Goal: Task Accomplishment & Management: Use online tool/utility

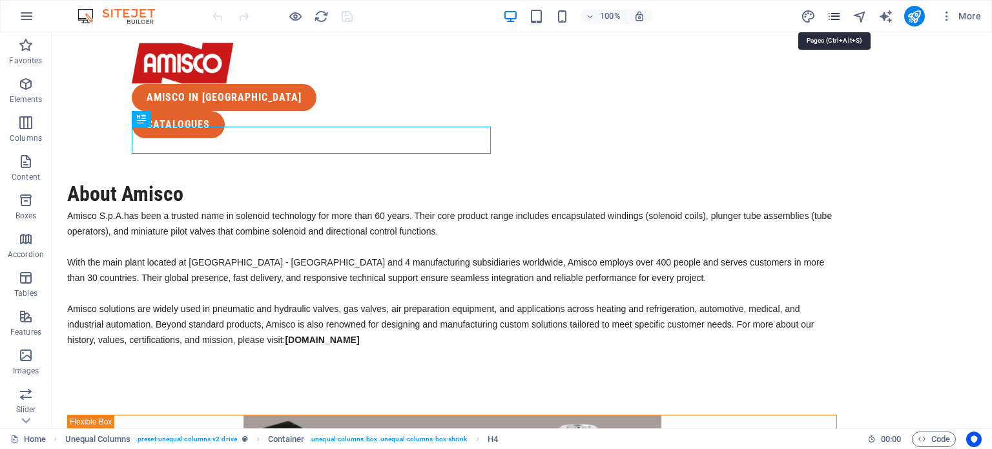
click at [841, 17] on icon "pages" at bounding box center [834, 16] width 15 height 15
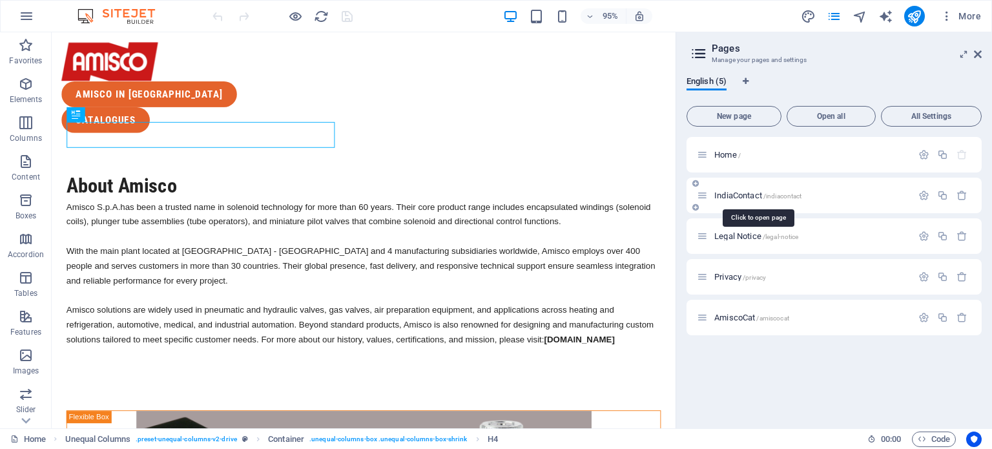
click at [750, 191] on span "IndiaContact /indiacontact" at bounding box center [758, 196] width 87 height 10
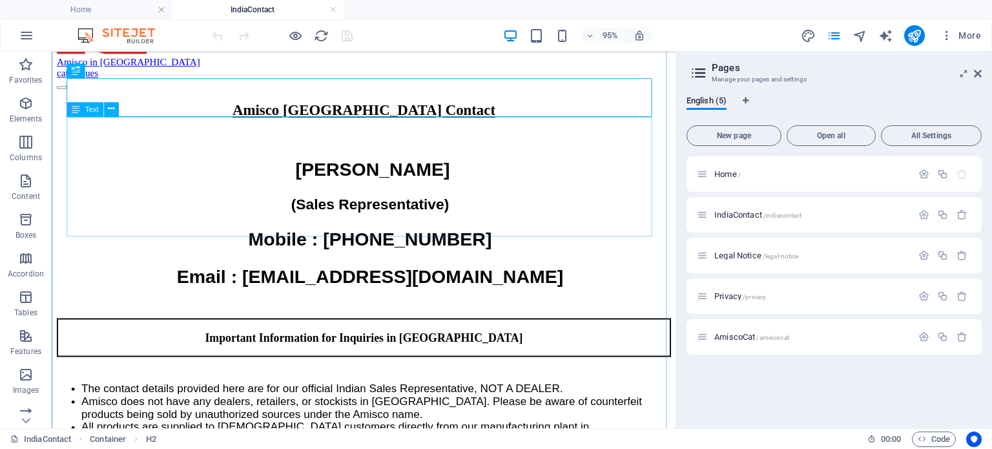
scroll to position [129, 0]
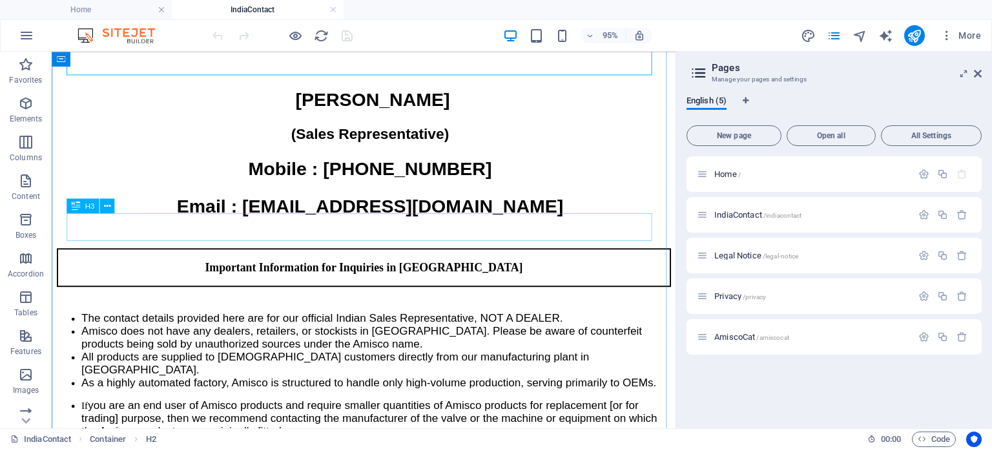
click at [551, 258] on div "Important Information for Inquiries in [GEOGRAPHIC_DATA]" at bounding box center [380, 278] width 647 height 41
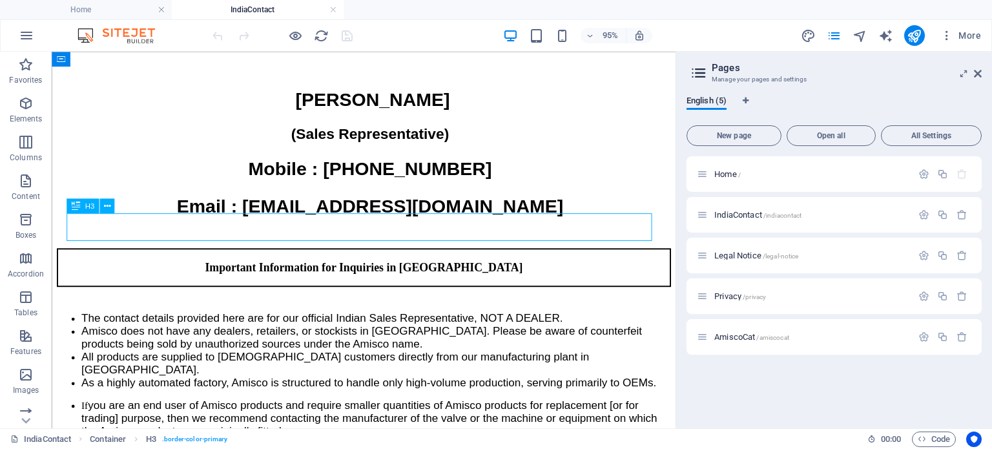
click at [551, 258] on div "Important Information for Inquiries in [GEOGRAPHIC_DATA]" at bounding box center [380, 278] width 647 height 41
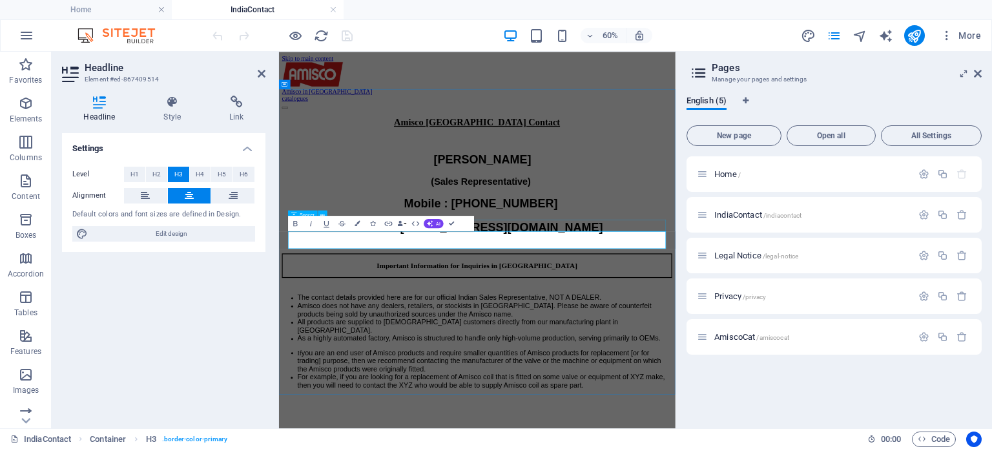
scroll to position [0, 0]
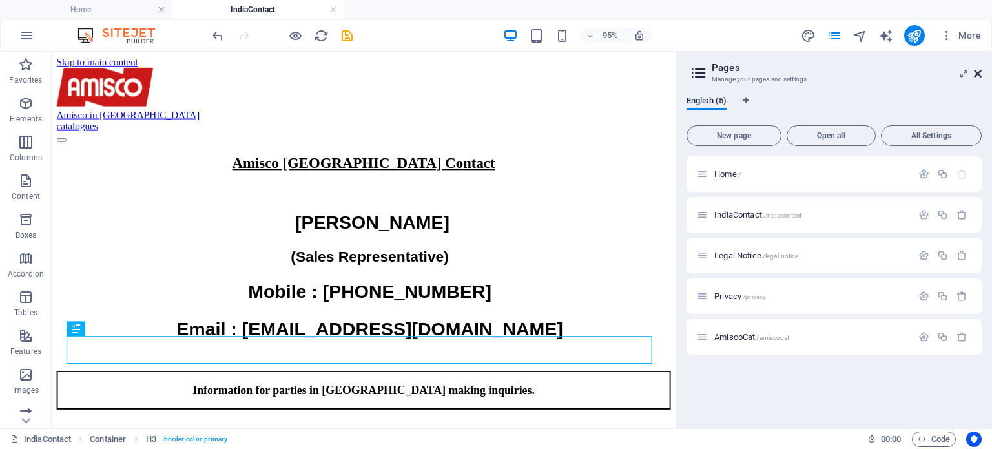
click at [979, 75] on icon at bounding box center [978, 73] width 8 height 10
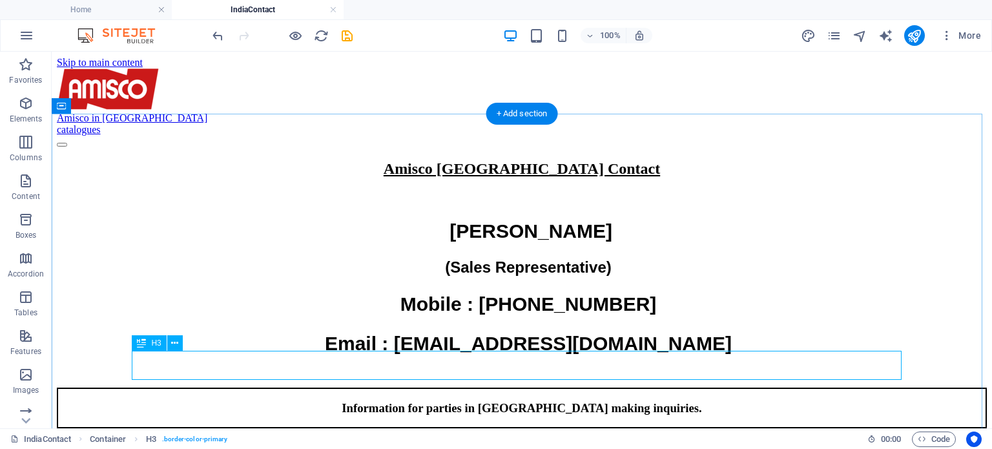
click at [319, 388] on div "Information for parties in [GEOGRAPHIC_DATA] making inquiries." at bounding box center [522, 408] width 930 height 41
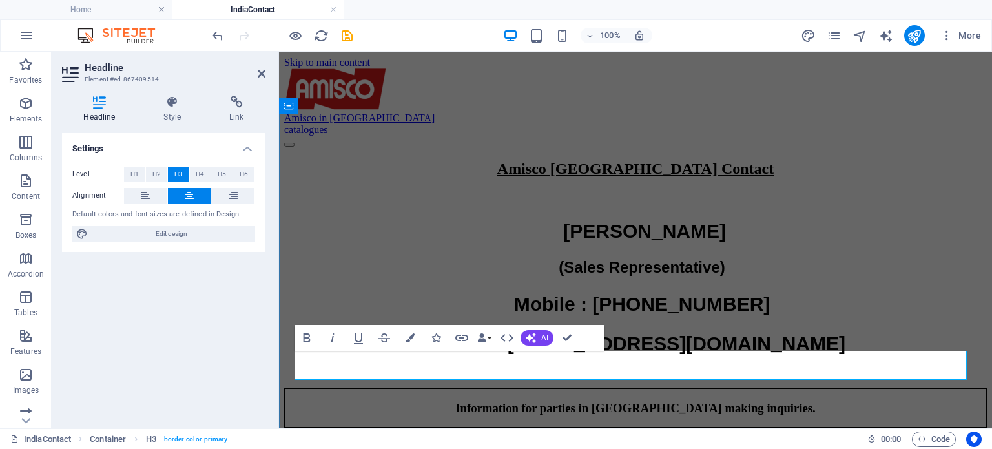
click at [431, 401] on h3 "Information for parties in [GEOGRAPHIC_DATA] making inquiries." at bounding box center [636, 408] width 700 height 14
click at [443, 401] on h3 "Information for parties in [GEOGRAPHIC_DATA] making inquiries." at bounding box center [636, 408] width 700 height 14
click at [432, 401] on h3 "Information for parties in [GEOGRAPHIC_DATA] making inquiries." at bounding box center [636, 408] width 700 height 14
click at [433, 401] on h3 "Information for parties in [GEOGRAPHIC_DATA] making inquiries." at bounding box center [636, 408] width 700 height 14
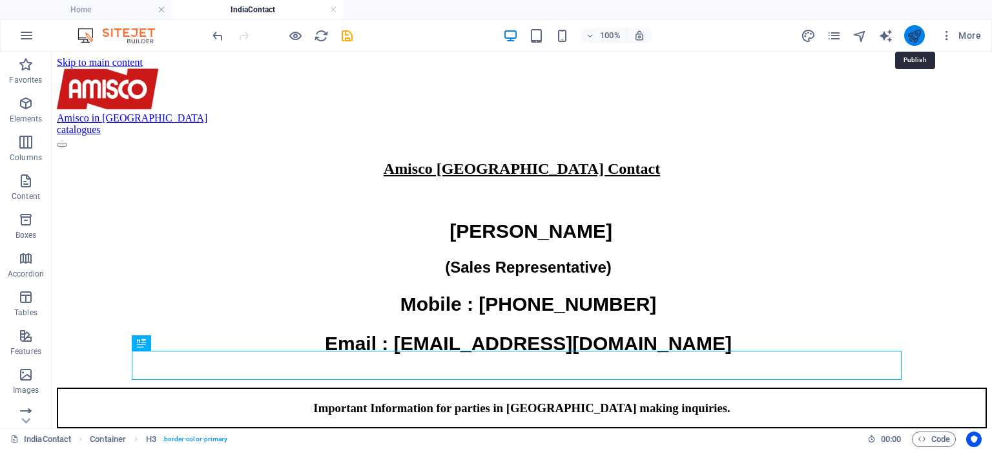
click at [915, 35] on icon "publish" at bounding box center [914, 35] width 15 height 15
